Goal: Browse casually: Explore the website without a specific task or goal

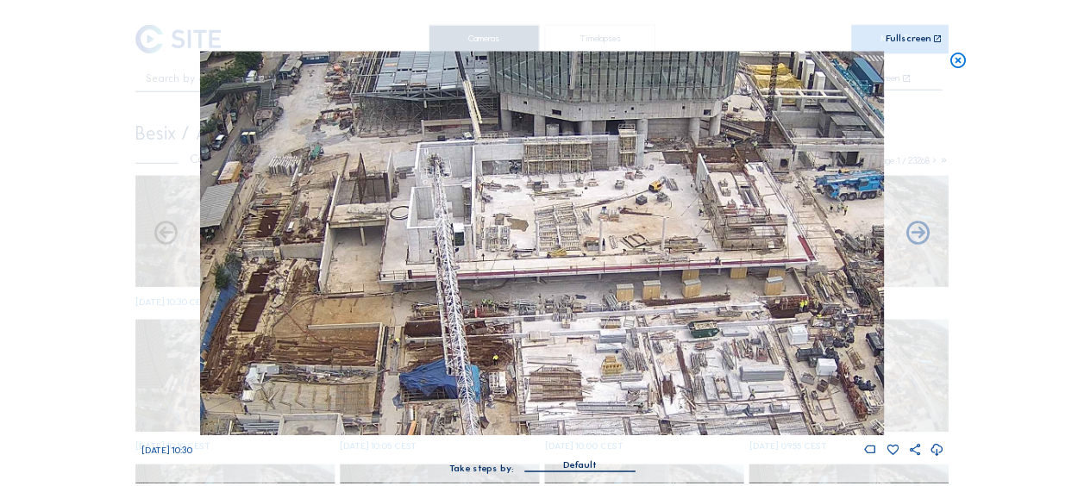
scroll to position [86, 0]
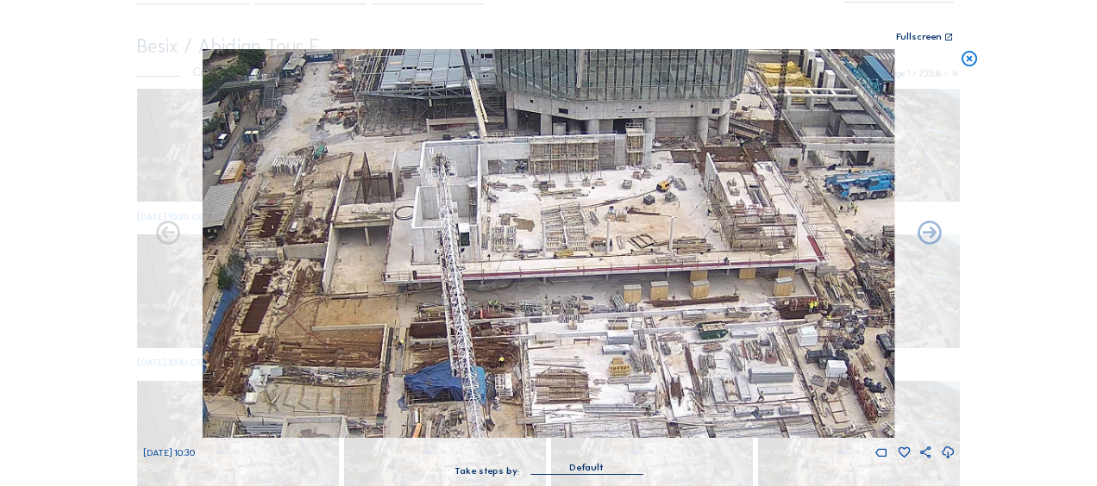
drag, startPoint x: 967, startPoint y: 61, endPoint x: 757, endPoint y: 78, distance: 211.0
click at [967, 62] on icon at bounding box center [969, 59] width 19 height 20
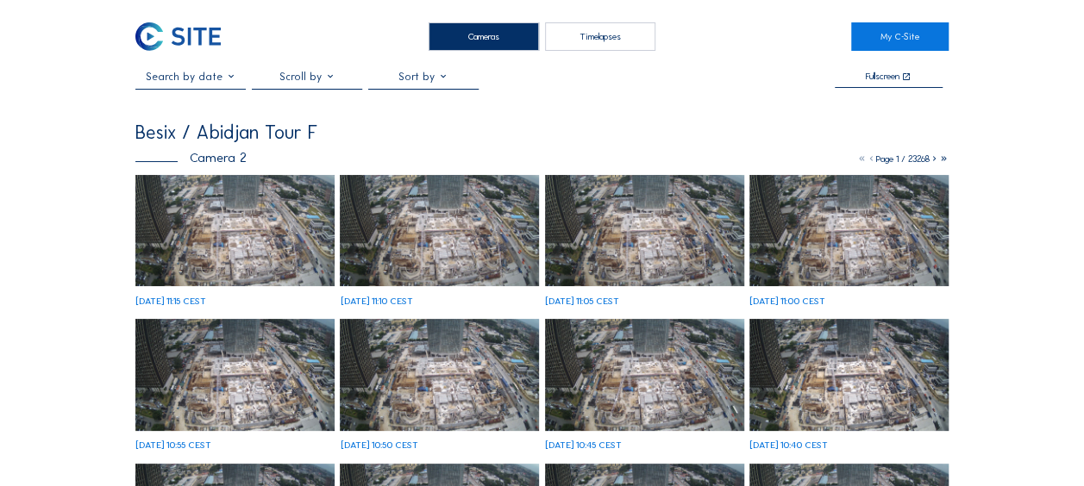
click at [202, 214] on img at bounding box center [234, 231] width 199 height 112
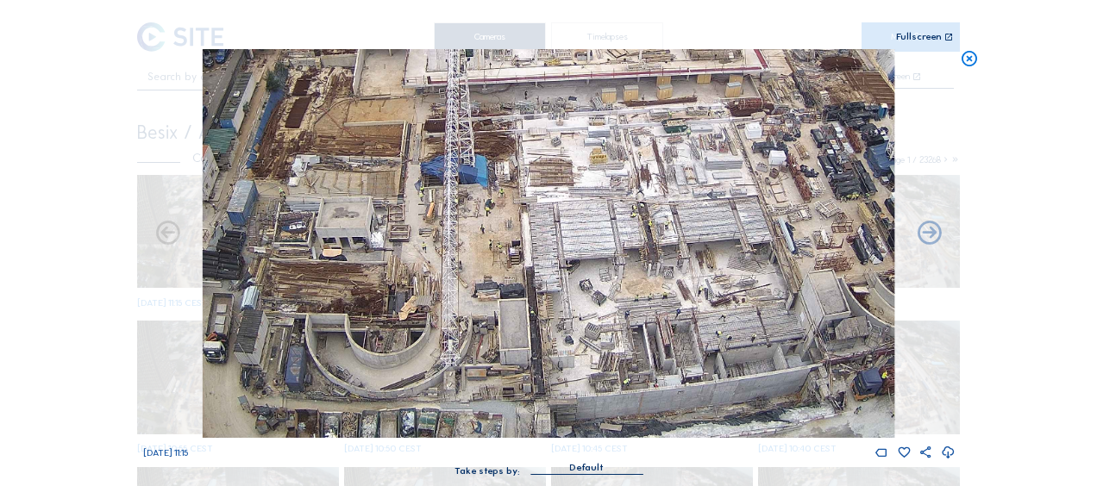
drag, startPoint x: 459, startPoint y: 257, endPoint x: 622, endPoint y: 225, distance: 166.9
click at [622, 225] on img at bounding box center [548, 243] width 691 height 389
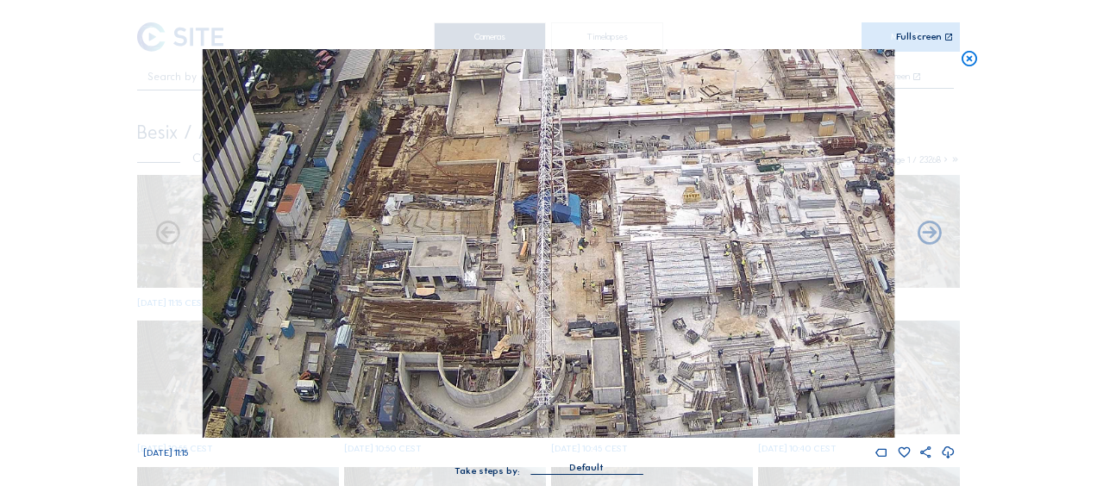
drag, startPoint x: 347, startPoint y: 199, endPoint x: 440, endPoint y: 238, distance: 100.9
click at [440, 238] on img at bounding box center [548, 243] width 691 height 389
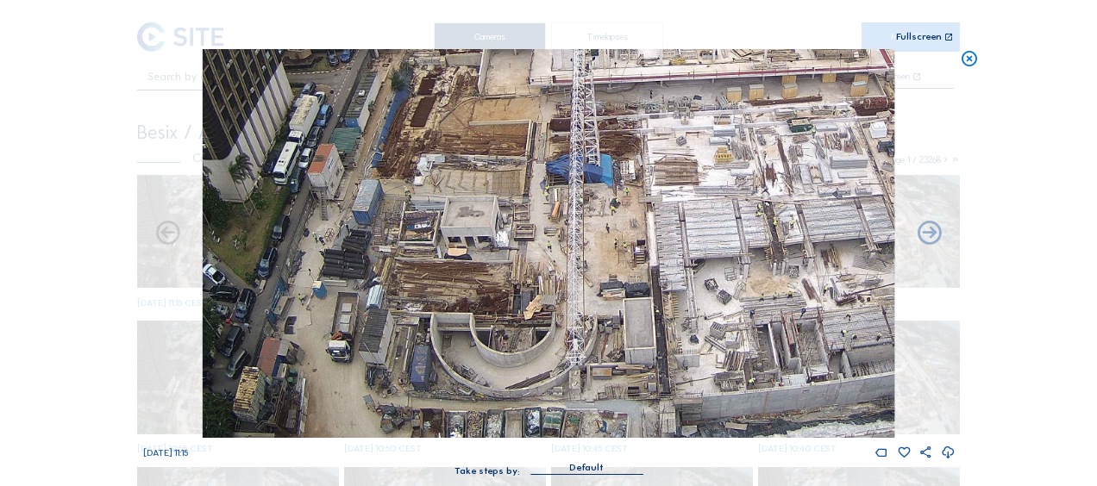
drag, startPoint x: 381, startPoint y: 352, endPoint x: 416, endPoint y: 260, distance: 97.7
click at [416, 260] on img at bounding box center [548, 243] width 691 height 389
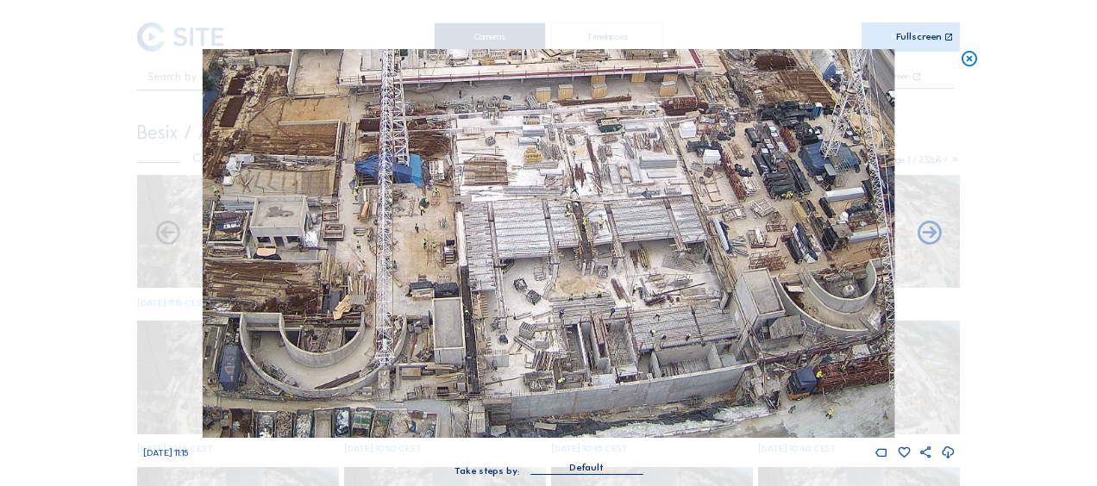
drag, startPoint x: 717, startPoint y: 233, endPoint x: 524, endPoint y: 197, distance: 196.3
click at [524, 197] on img at bounding box center [548, 243] width 691 height 389
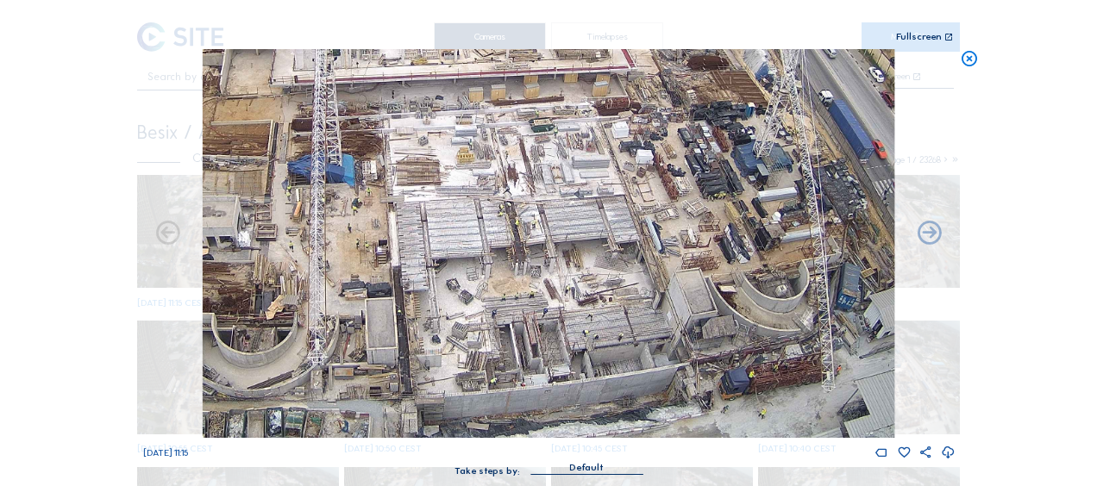
drag, startPoint x: 650, startPoint y: 279, endPoint x: 581, endPoint y: 248, distance: 75.6
click at [581, 249] on img at bounding box center [548, 243] width 691 height 389
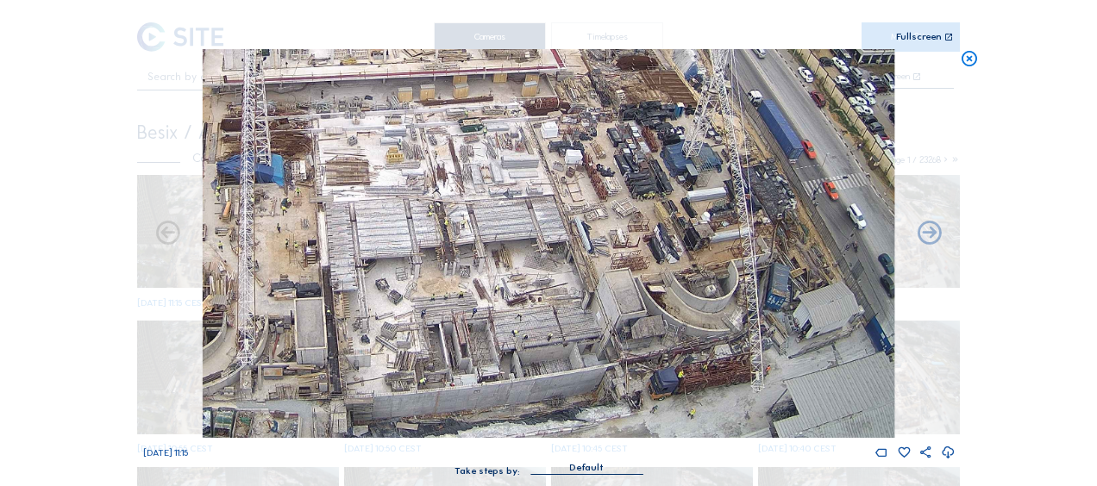
drag, startPoint x: 636, startPoint y: 290, endPoint x: 571, endPoint y: 245, distance: 79.4
click at [571, 245] on img at bounding box center [548, 243] width 691 height 389
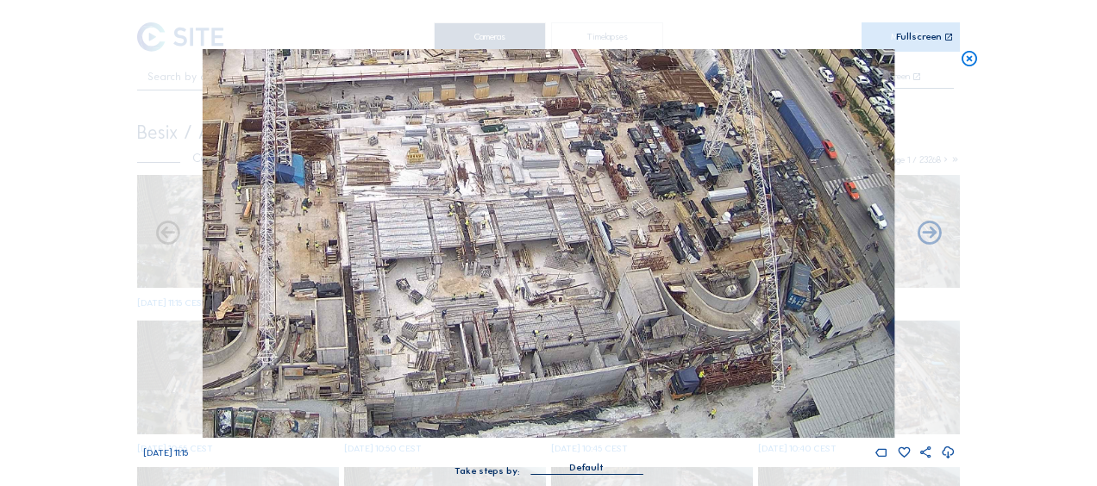
drag, startPoint x: 647, startPoint y: 364, endPoint x: 707, endPoint y: 316, distance: 76.6
click at [706, 316] on img at bounding box center [548, 243] width 691 height 389
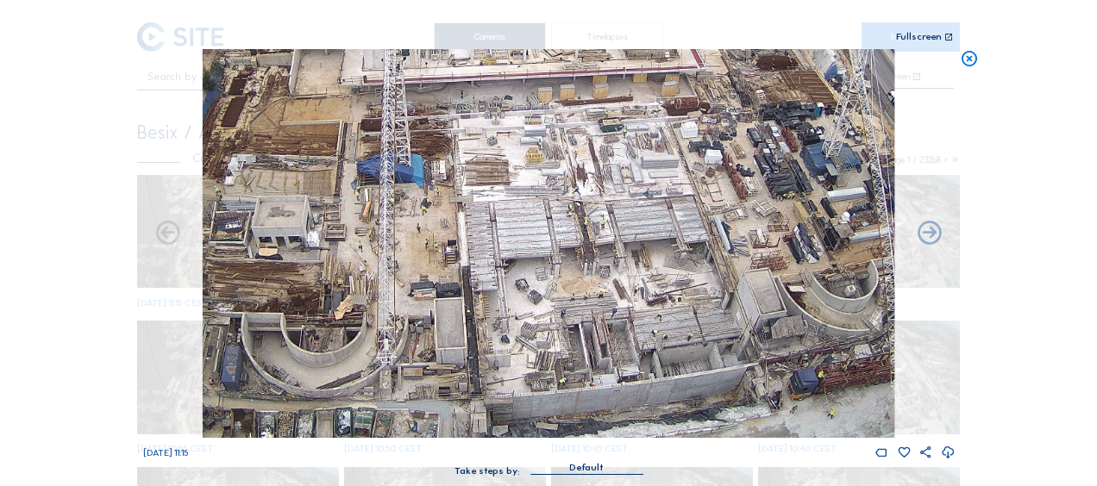
drag, startPoint x: 650, startPoint y: 319, endPoint x: 674, endPoint y: 315, distance: 24.5
click at [674, 315] on img at bounding box center [548, 243] width 691 height 389
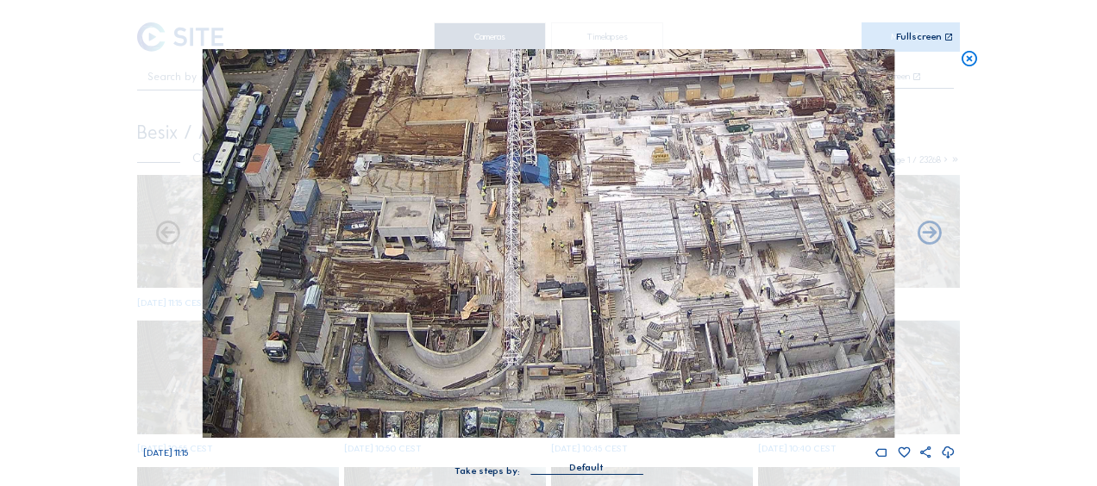
drag, startPoint x: 731, startPoint y: 320, endPoint x: 762, endPoint y: 320, distance: 31.0
click at [761, 319] on img at bounding box center [548, 243] width 691 height 389
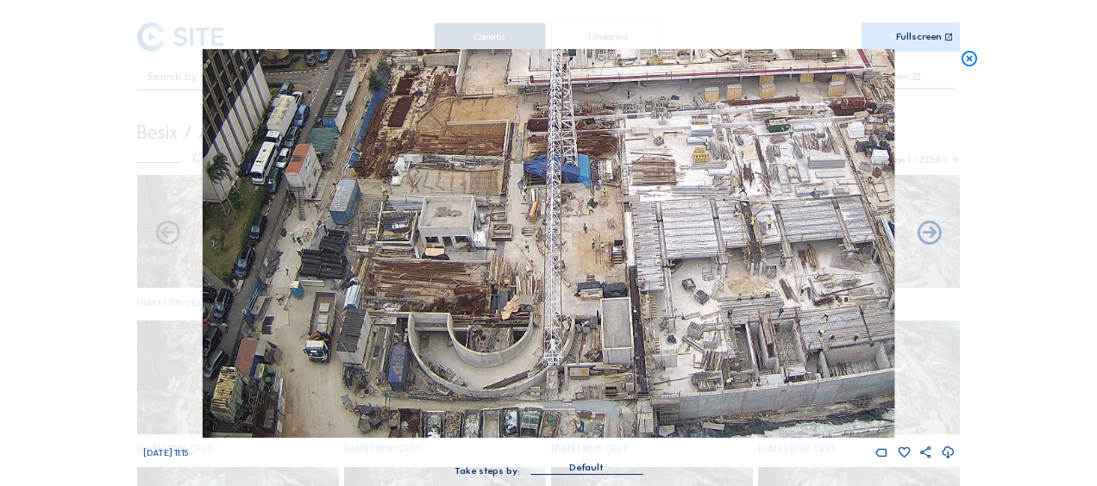
drag, startPoint x: 554, startPoint y: 222, endPoint x: 574, endPoint y: 222, distance: 20.7
click at [574, 222] on img at bounding box center [548, 243] width 691 height 389
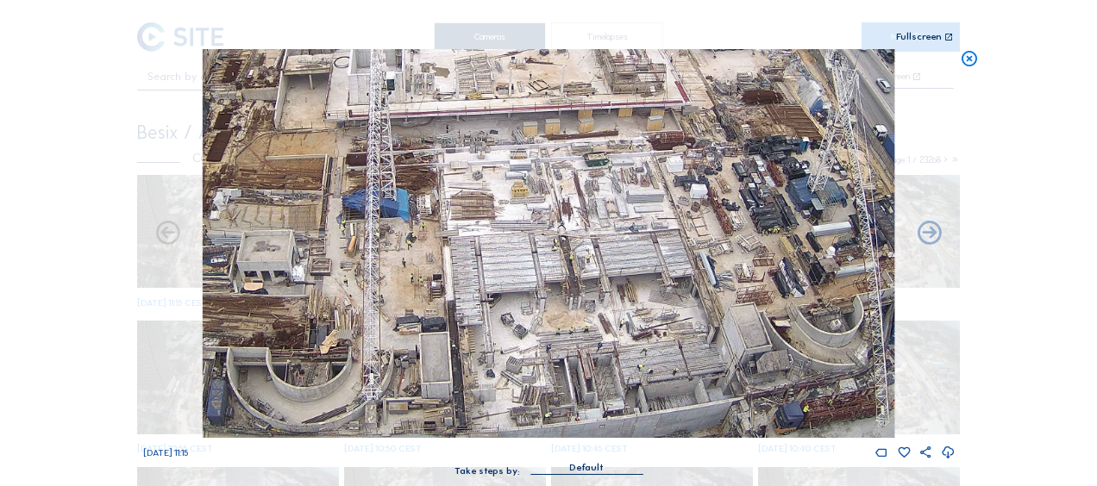
drag, startPoint x: 766, startPoint y: 105, endPoint x: 556, endPoint y: 131, distance: 211.1
click at [556, 131] on img at bounding box center [548, 243] width 691 height 389
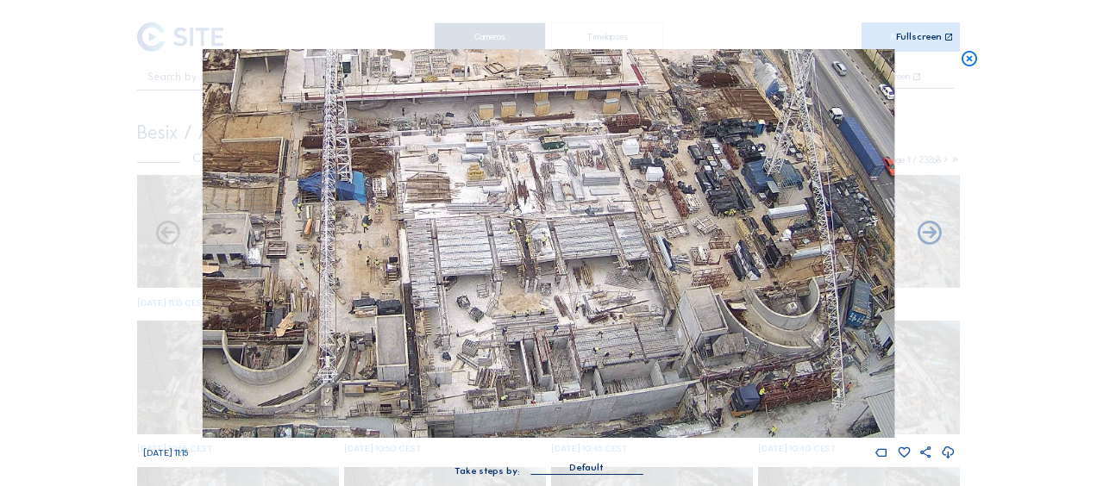
drag, startPoint x: 584, startPoint y: 204, endPoint x: 528, endPoint y: 166, distance: 68.2
click at [528, 166] on img at bounding box center [548, 243] width 691 height 389
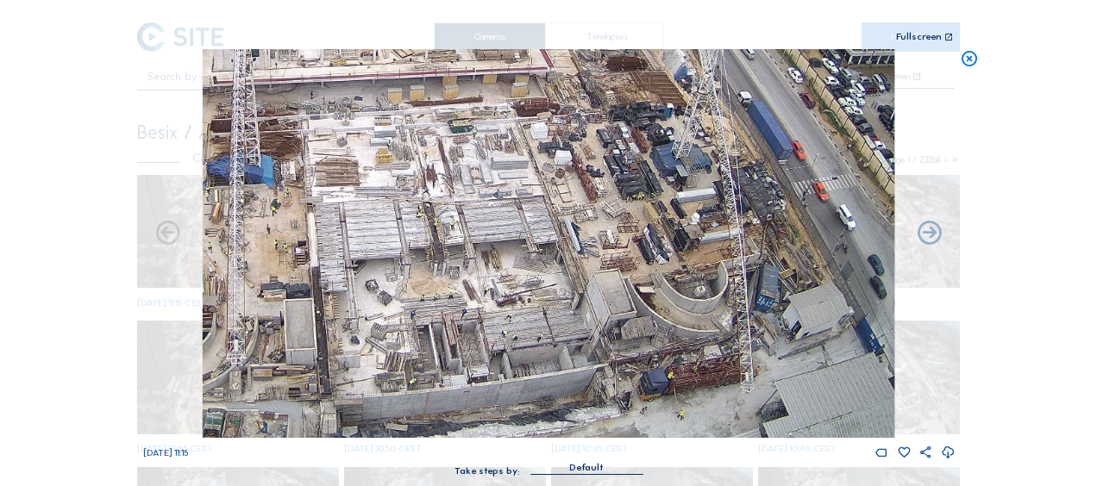
drag, startPoint x: 673, startPoint y: 232, endPoint x: 602, endPoint y: 233, distance: 71.6
click at [602, 233] on img at bounding box center [548, 243] width 691 height 389
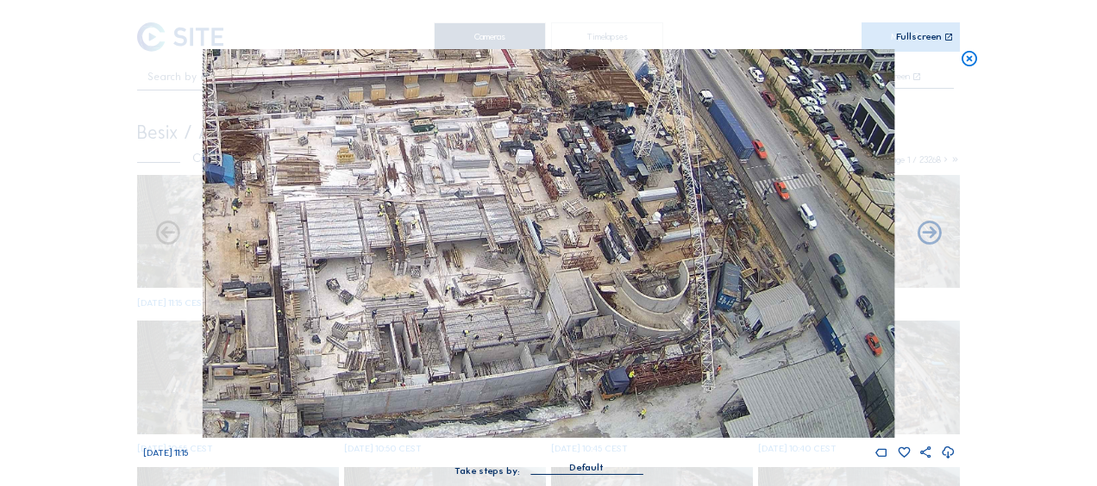
drag, startPoint x: 525, startPoint y: 320, endPoint x: 541, endPoint y: 261, distance: 60.9
click at [541, 261] on img at bounding box center [548, 243] width 691 height 389
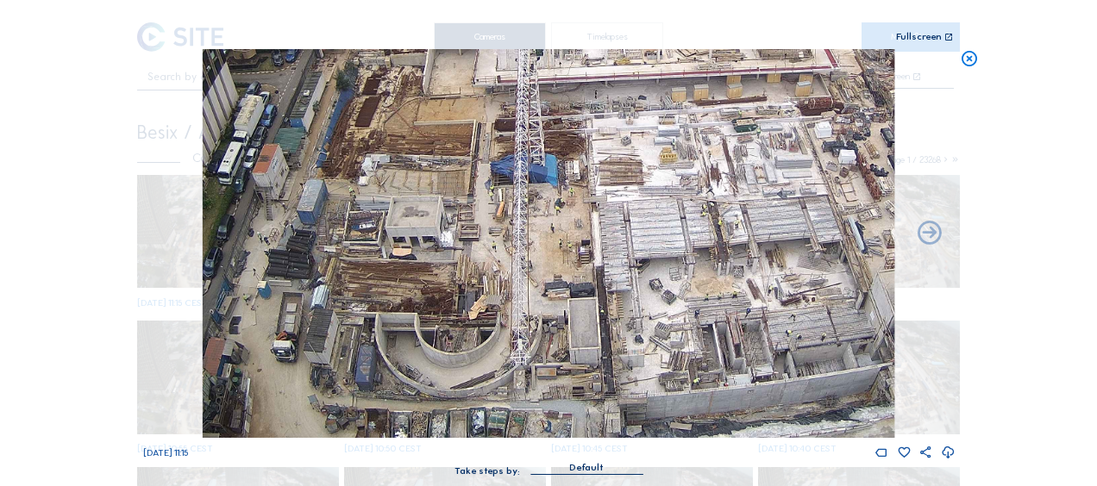
drag, startPoint x: 459, startPoint y: 235, endPoint x: 764, endPoint y: 205, distance: 306.6
click at [764, 205] on img at bounding box center [548, 243] width 691 height 389
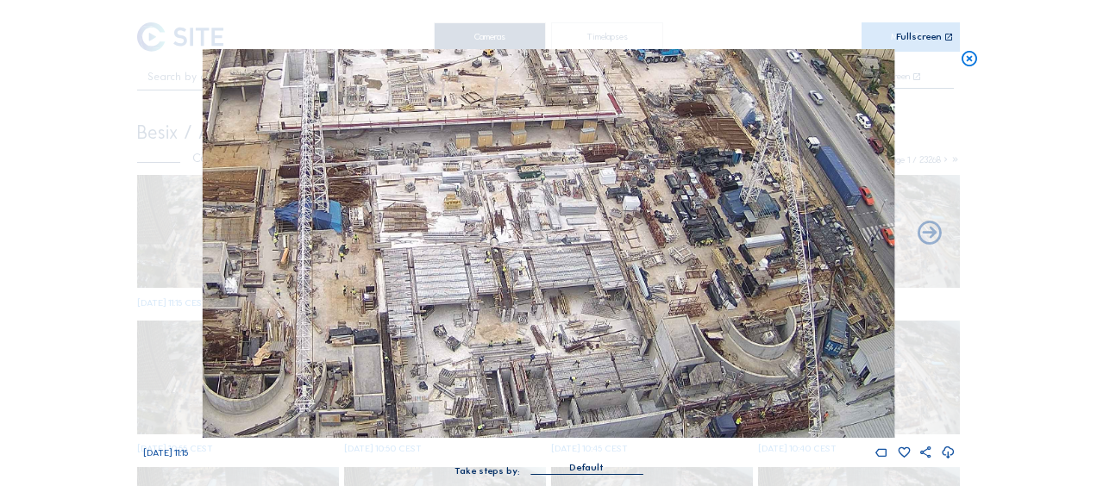
drag, startPoint x: 768, startPoint y: 212, endPoint x: 519, endPoint y: 269, distance: 255.6
click at [519, 269] on img at bounding box center [548, 243] width 691 height 389
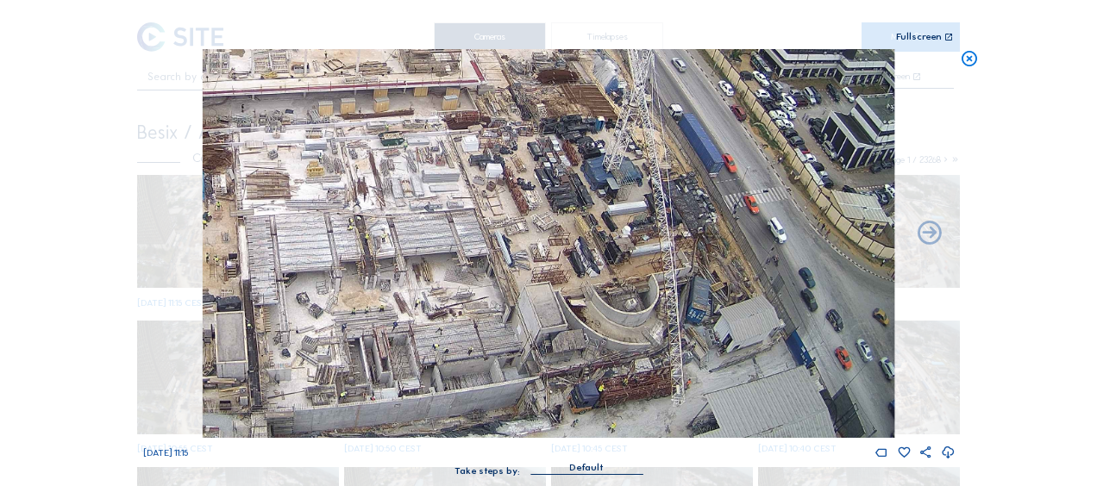
drag, startPoint x: 664, startPoint y: 147, endPoint x: 560, endPoint y: 103, distance: 112.1
click at [560, 103] on img at bounding box center [548, 243] width 691 height 389
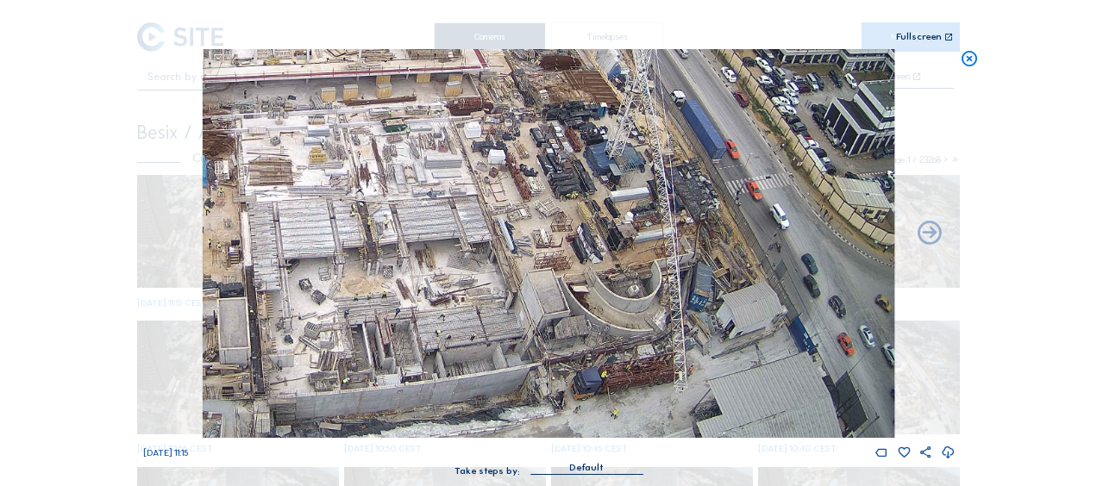
drag, startPoint x: 615, startPoint y: 281, endPoint x: 627, endPoint y: 250, distance: 33.3
click at [627, 250] on img at bounding box center [548, 243] width 691 height 389
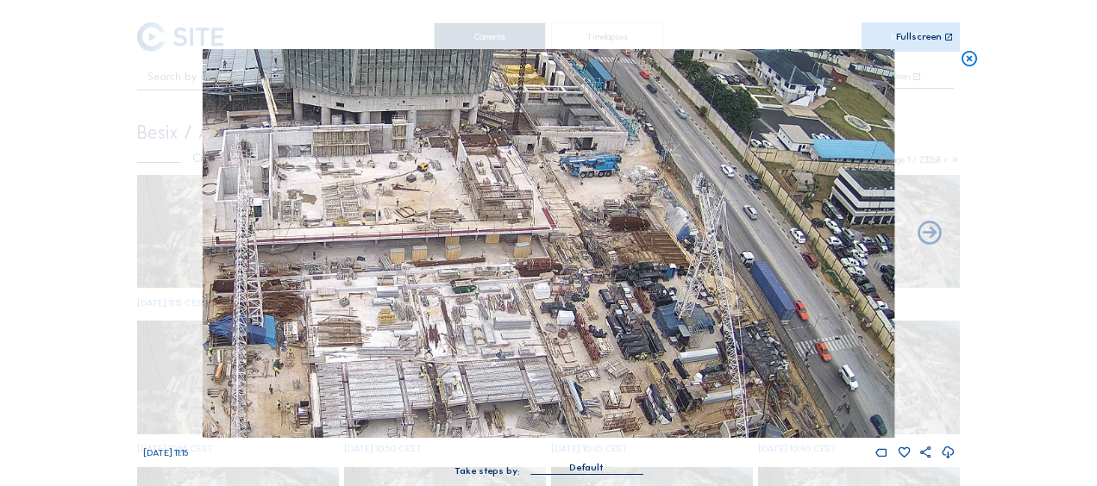
drag, startPoint x: 535, startPoint y: 143, endPoint x: 610, endPoint y: 320, distance: 192.3
click at [610, 320] on img at bounding box center [548, 243] width 691 height 389
